Goal: Information Seeking & Learning: Learn about a topic

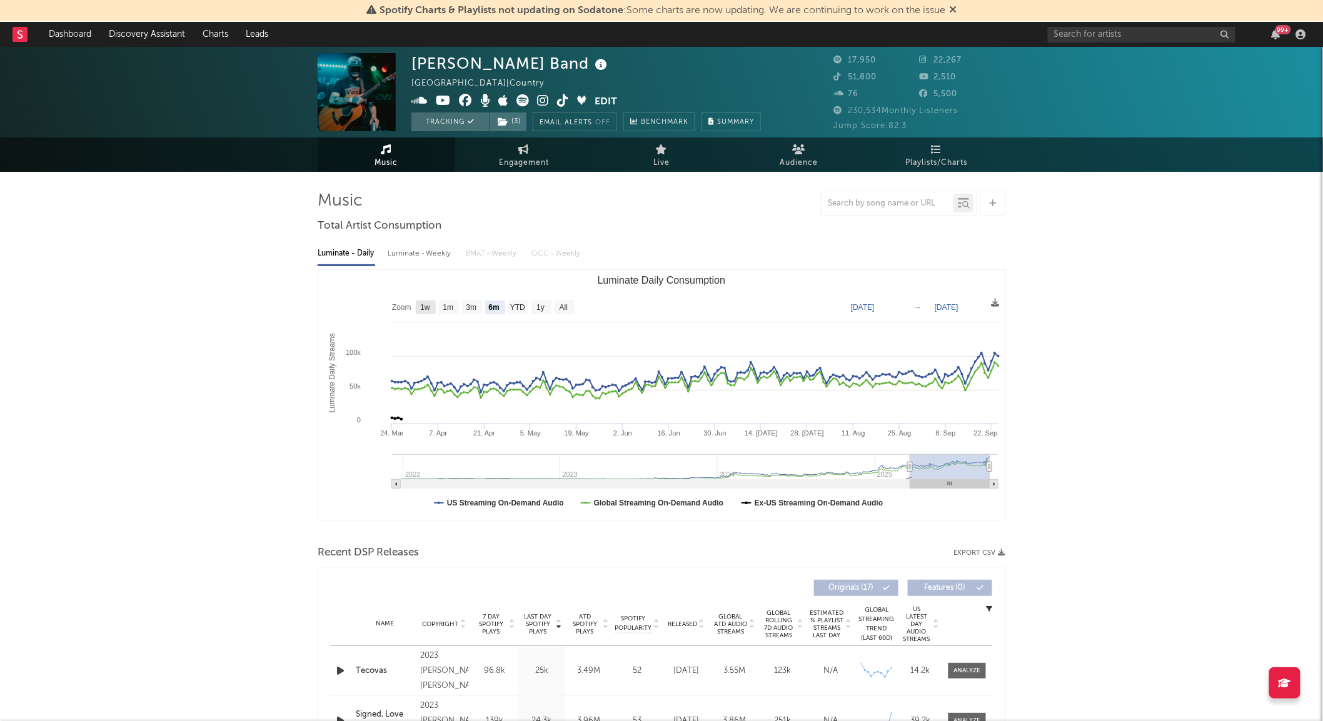
click at [421, 309] on text "1w" at bounding box center [425, 308] width 10 height 9
select select "1w"
type input "[DATE]"
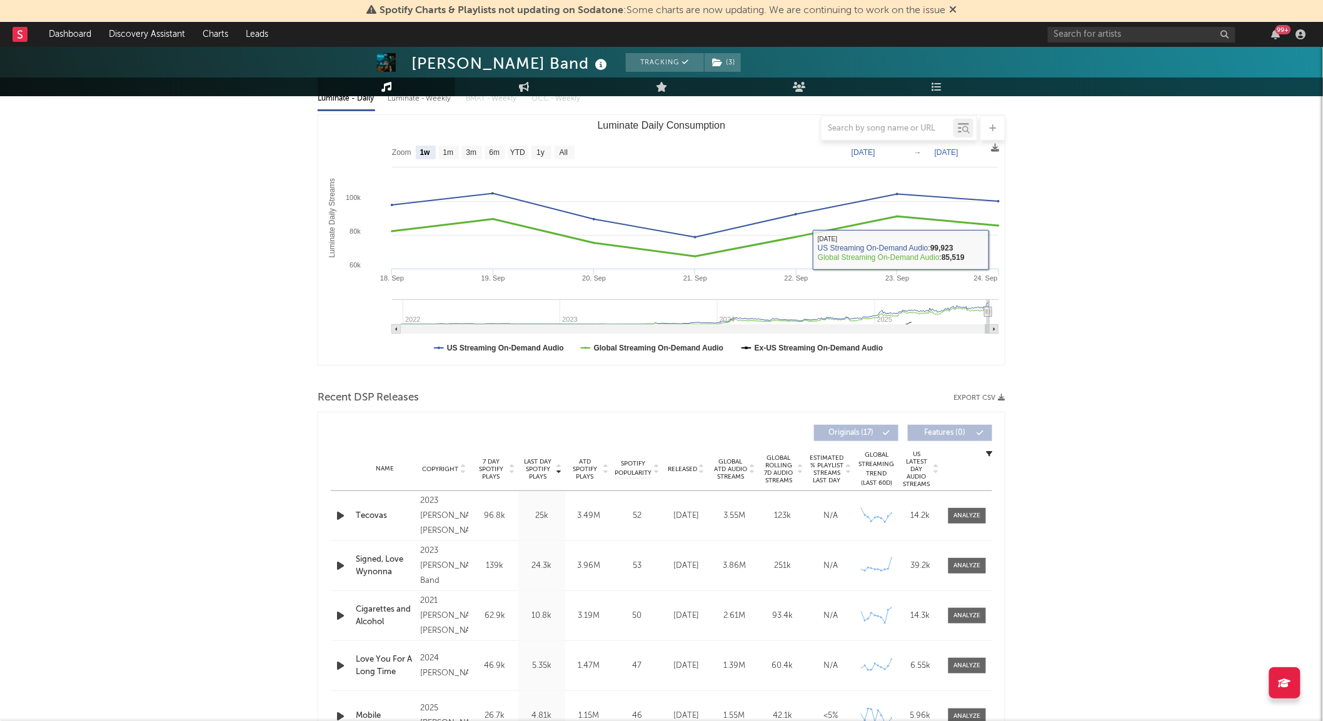
scroll to position [157, 0]
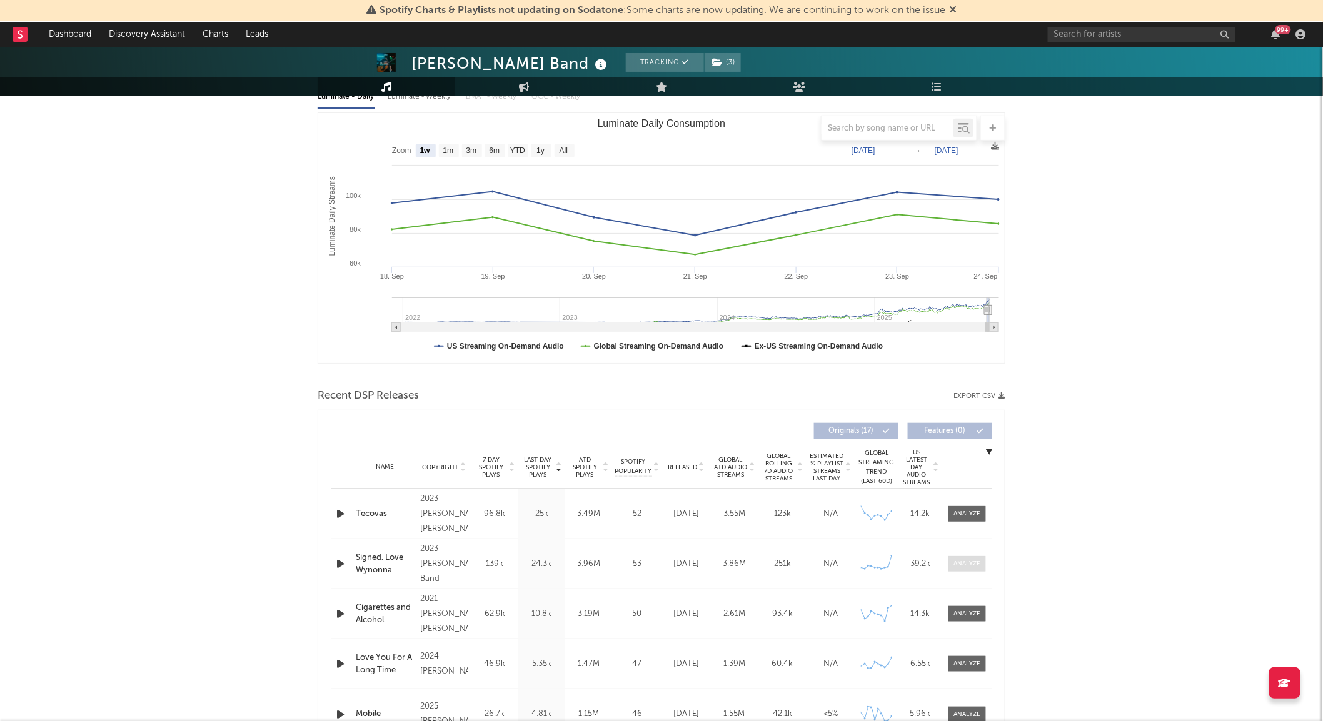
click at [955, 561] on div at bounding box center [967, 563] width 27 height 9
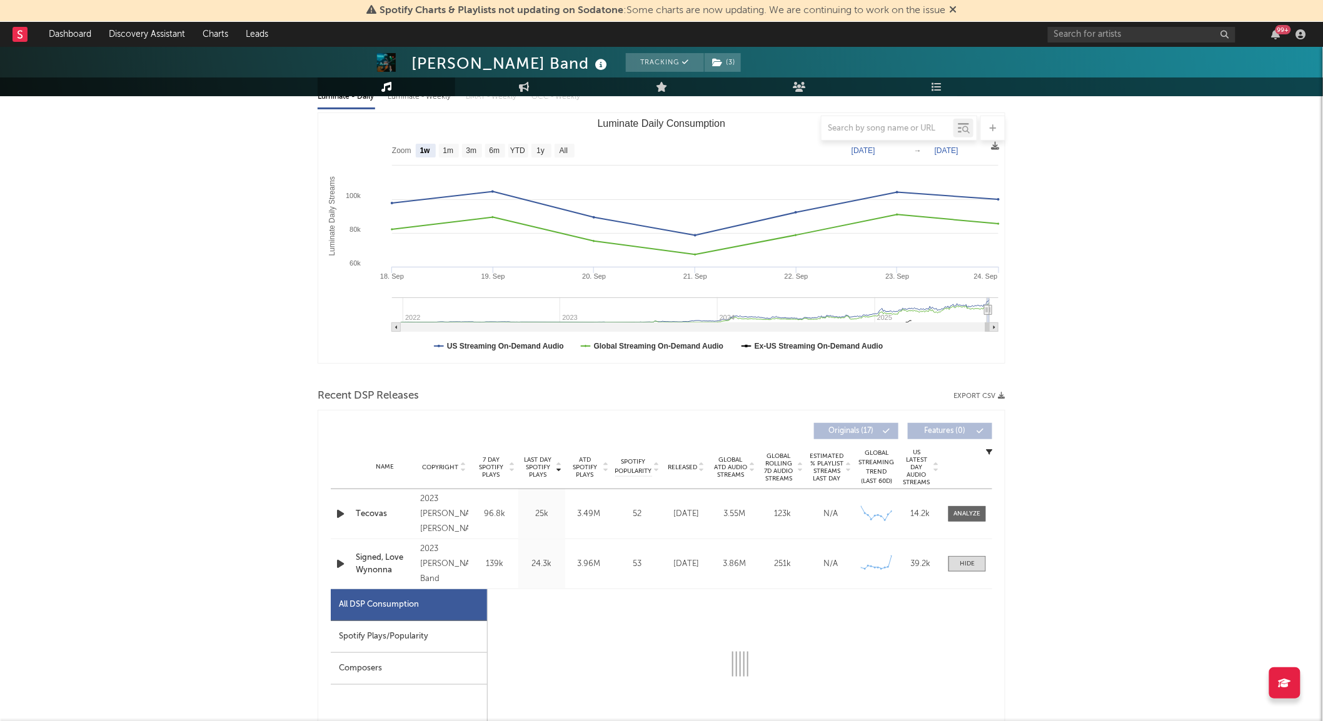
select select "6m"
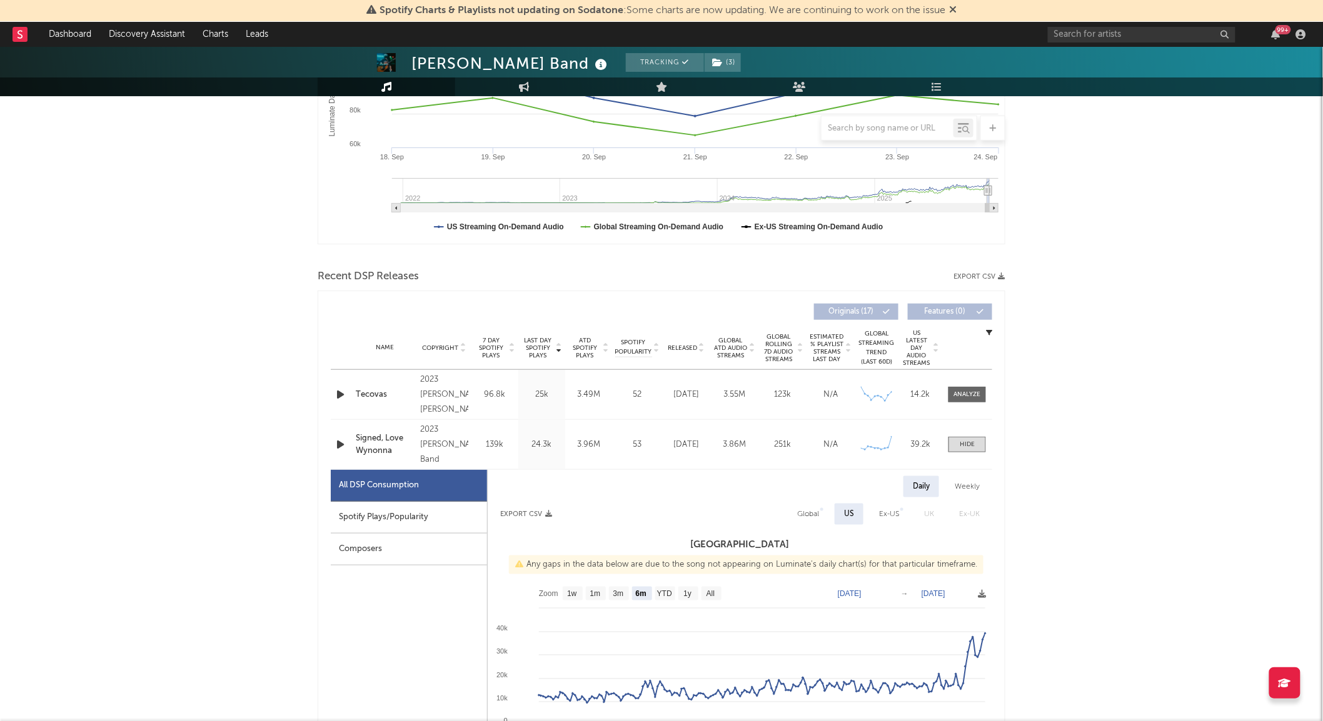
scroll to position [330, 0]
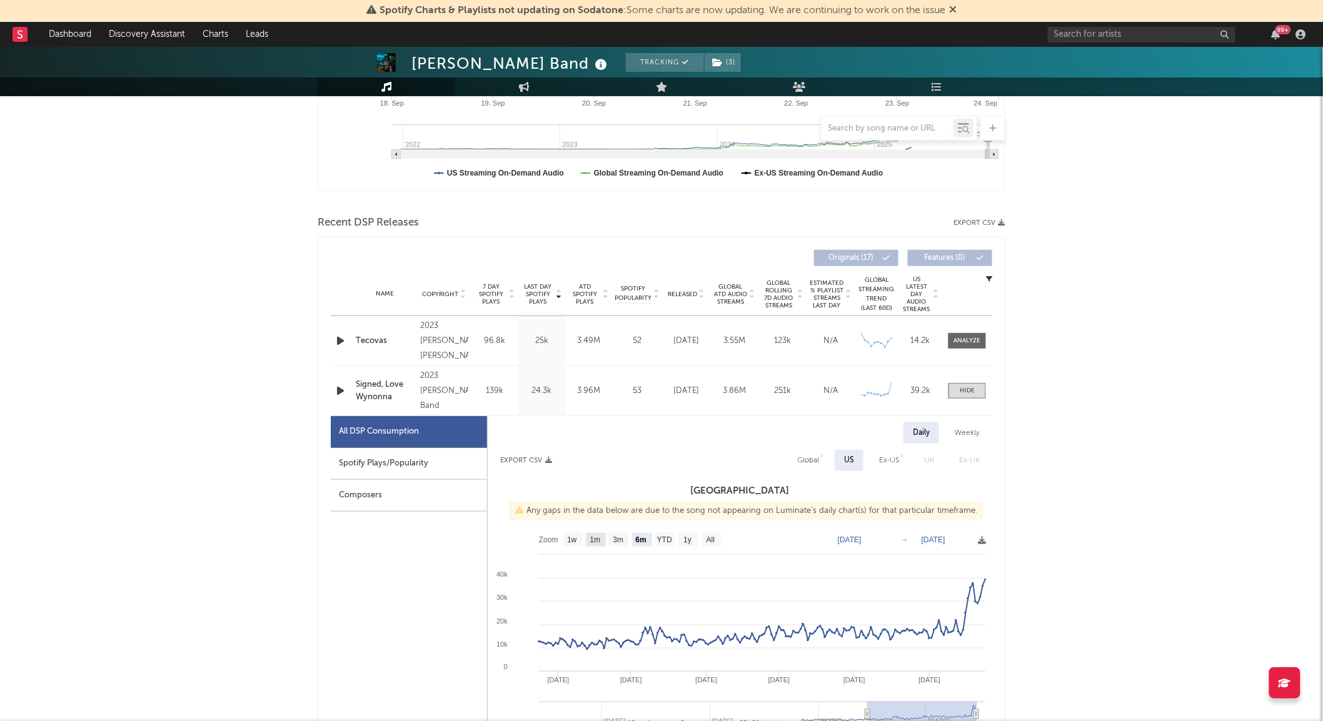
click at [600, 538] on text "1m" at bounding box center [595, 540] width 11 height 9
select select "1m"
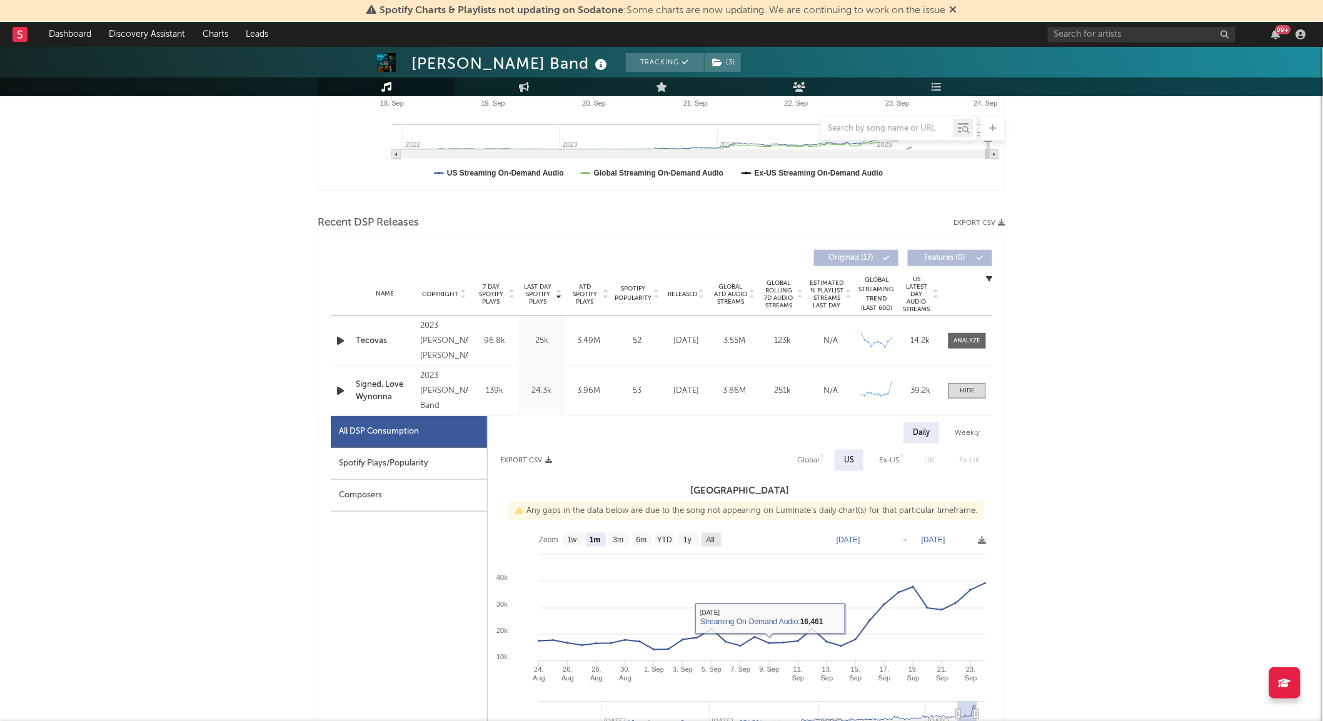
click at [709, 536] on text "All" at bounding box center [710, 540] width 8 height 9
select select "All"
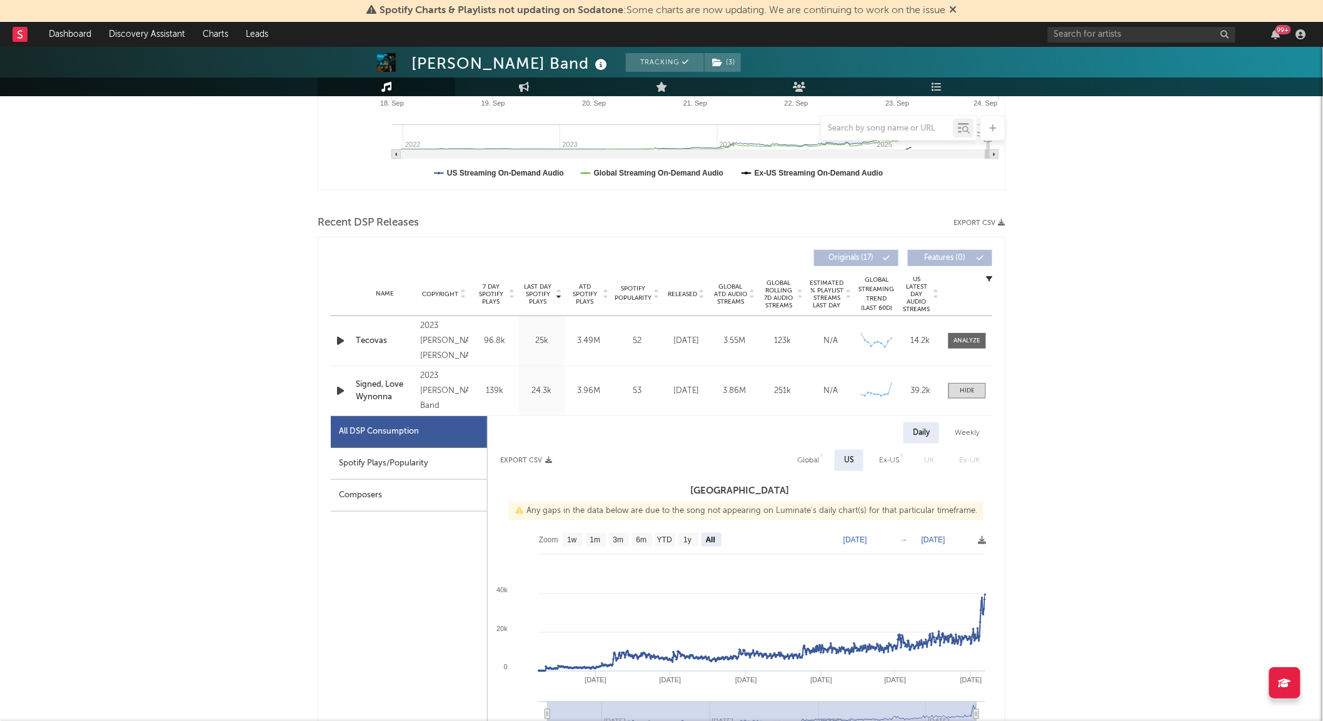
click at [594, 538] on text "1m" at bounding box center [595, 540] width 11 height 9
select select "1m"
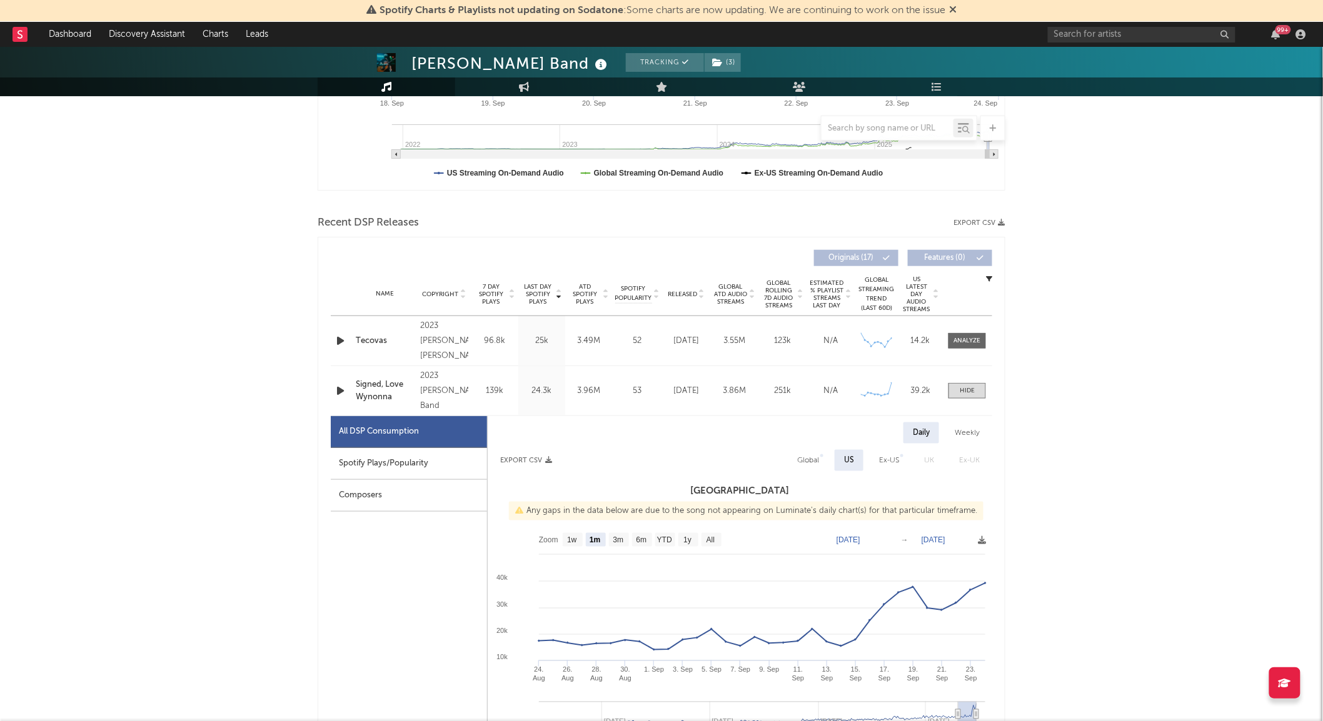
click at [815, 459] on div "Global" at bounding box center [808, 460] width 22 height 15
select select "1m"
click at [403, 465] on div "Spotify Plays/Popularity" at bounding box center [409, 464] width 156 height 32
select select "1m"
select select "1w"
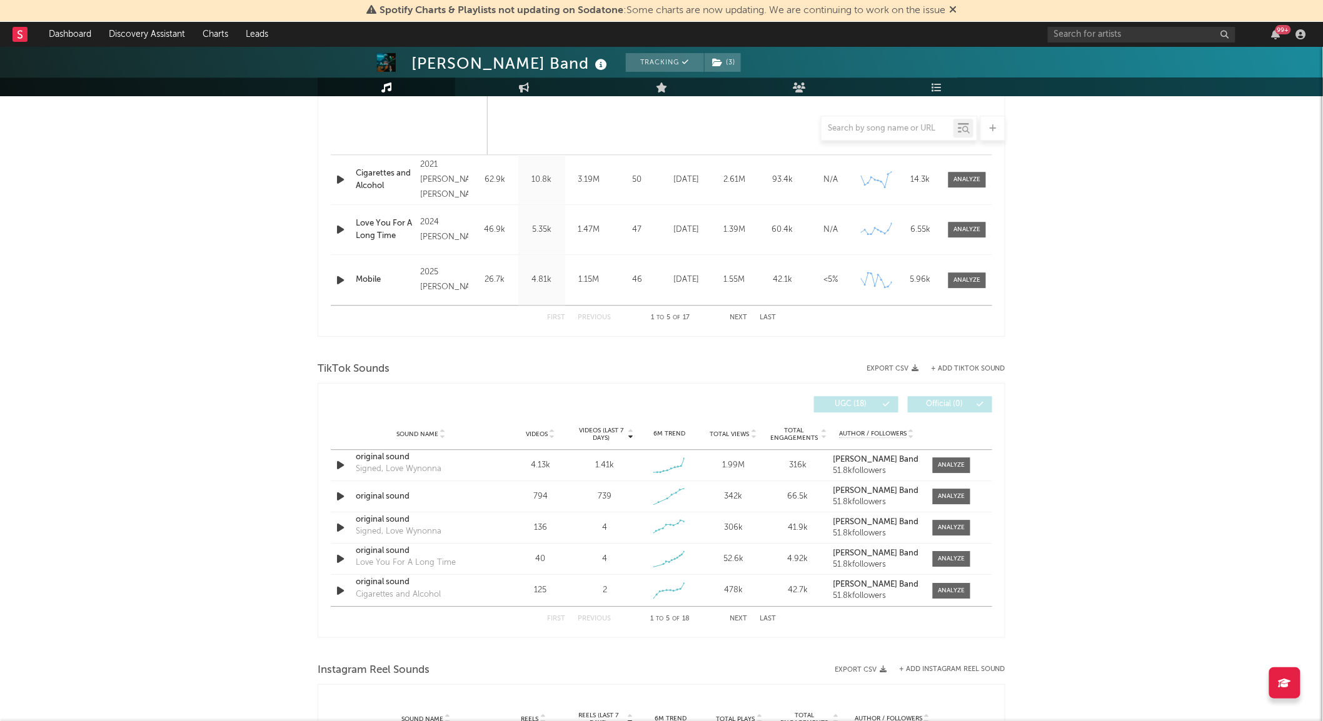
scroll to position [1188, 0]
click at [946, 463] on div at bounding box center [951, 463] width 27 height 9
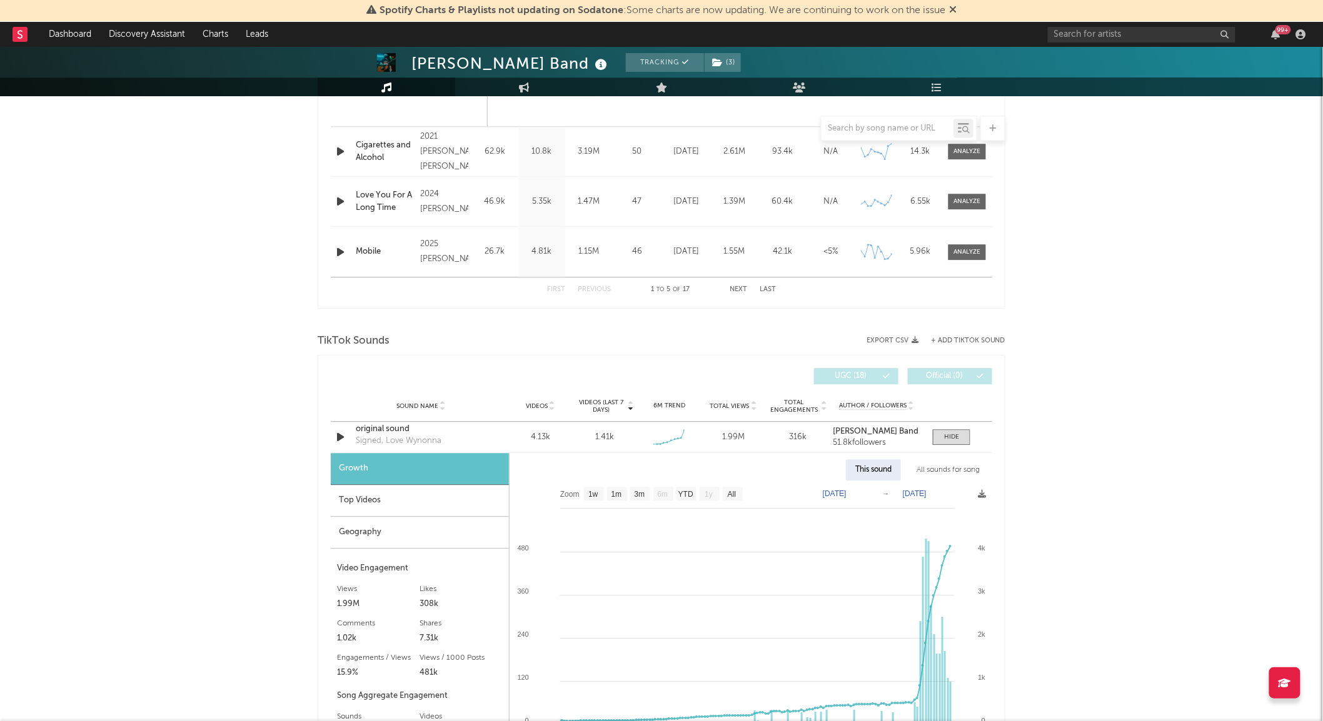
scroll to position [1215, 0]
click at [601, 496] on rect at bounding box center [594, 493] width 20 height 14
select select "1w"
type input "[DATE]"
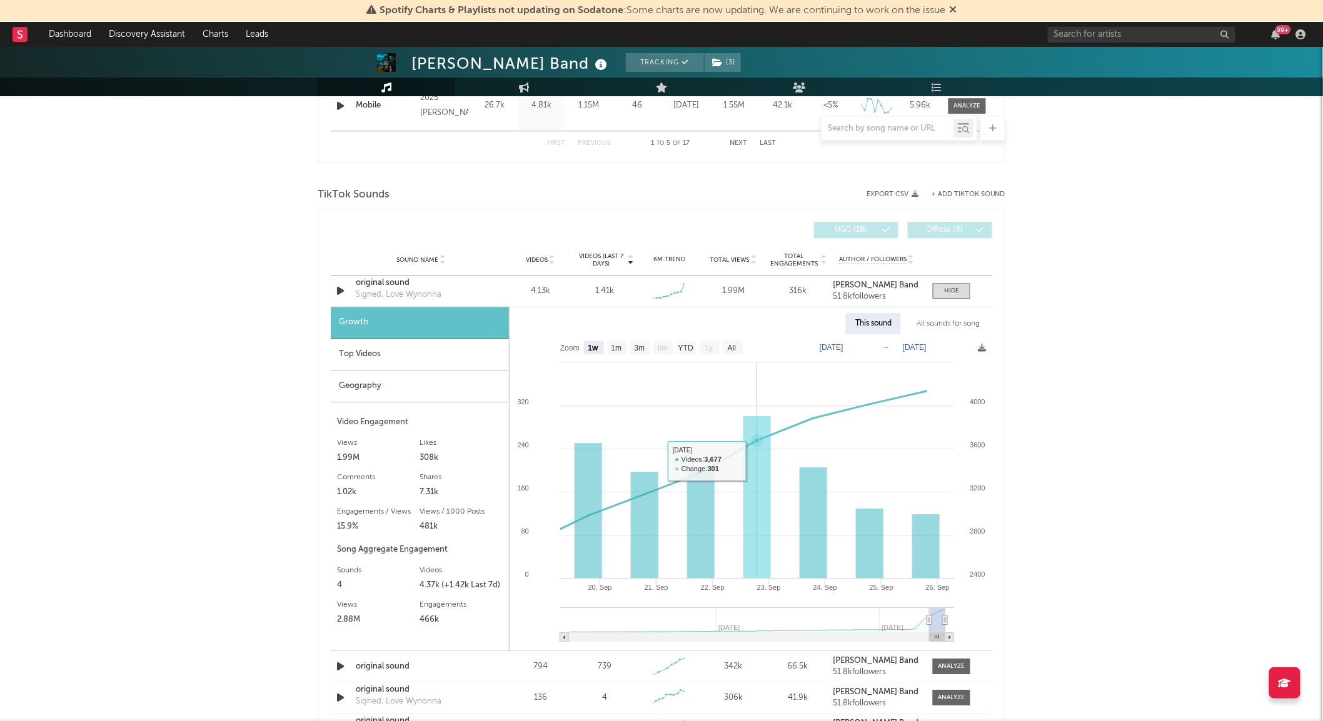
scroll to position [1363, 0]
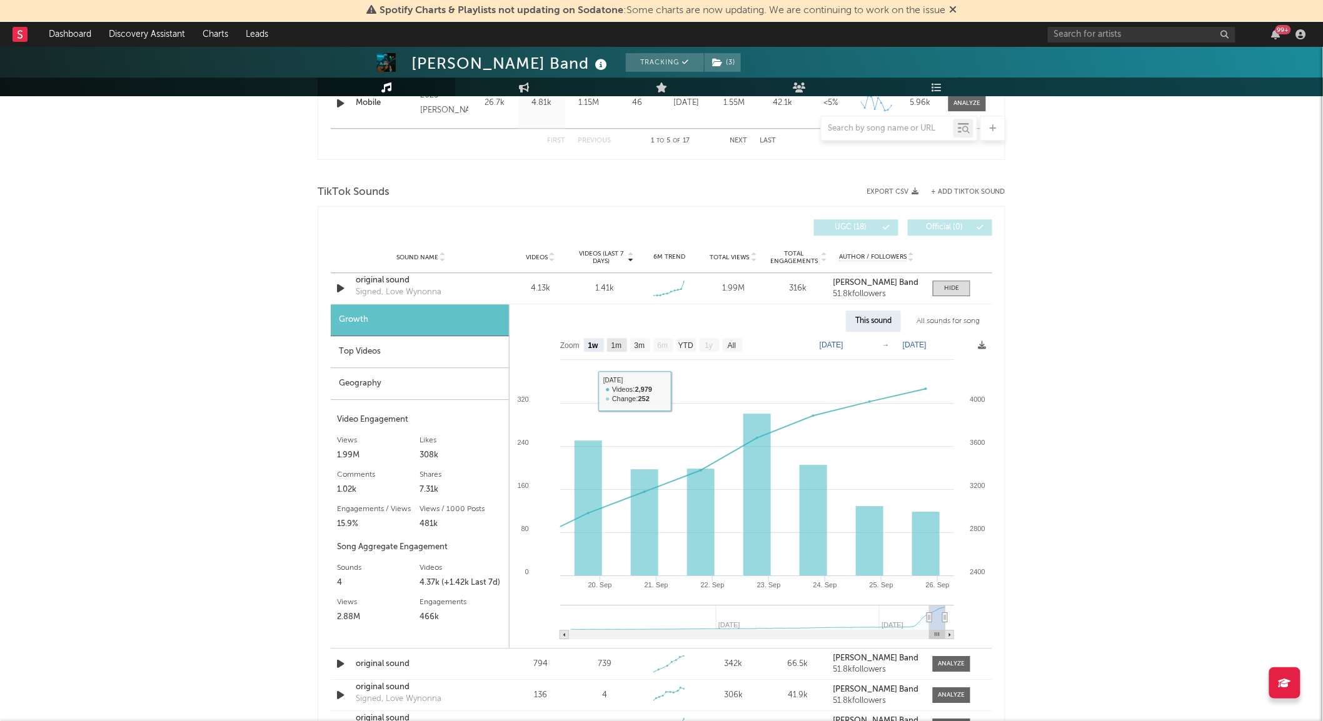
click at [621, 344] on text "1m" at bounding box center [616, 345] width 11 height 9
select select "1m"
type input "[DATE]"
